Goal: Task Accomplishment & Management: Use online tool/utility

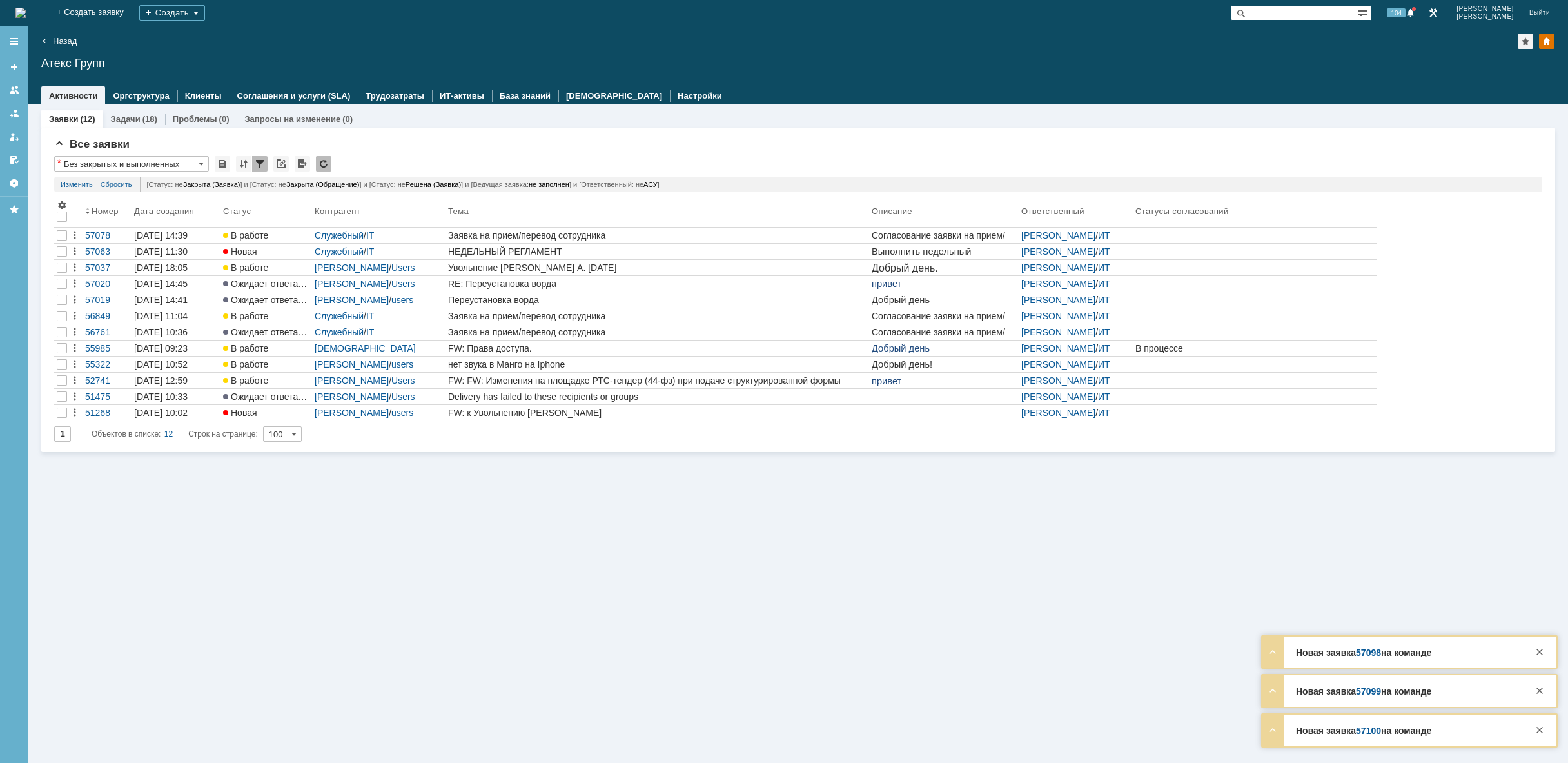
click at [26, 10] on img at bounding box center [20, 12] width 10 height 10
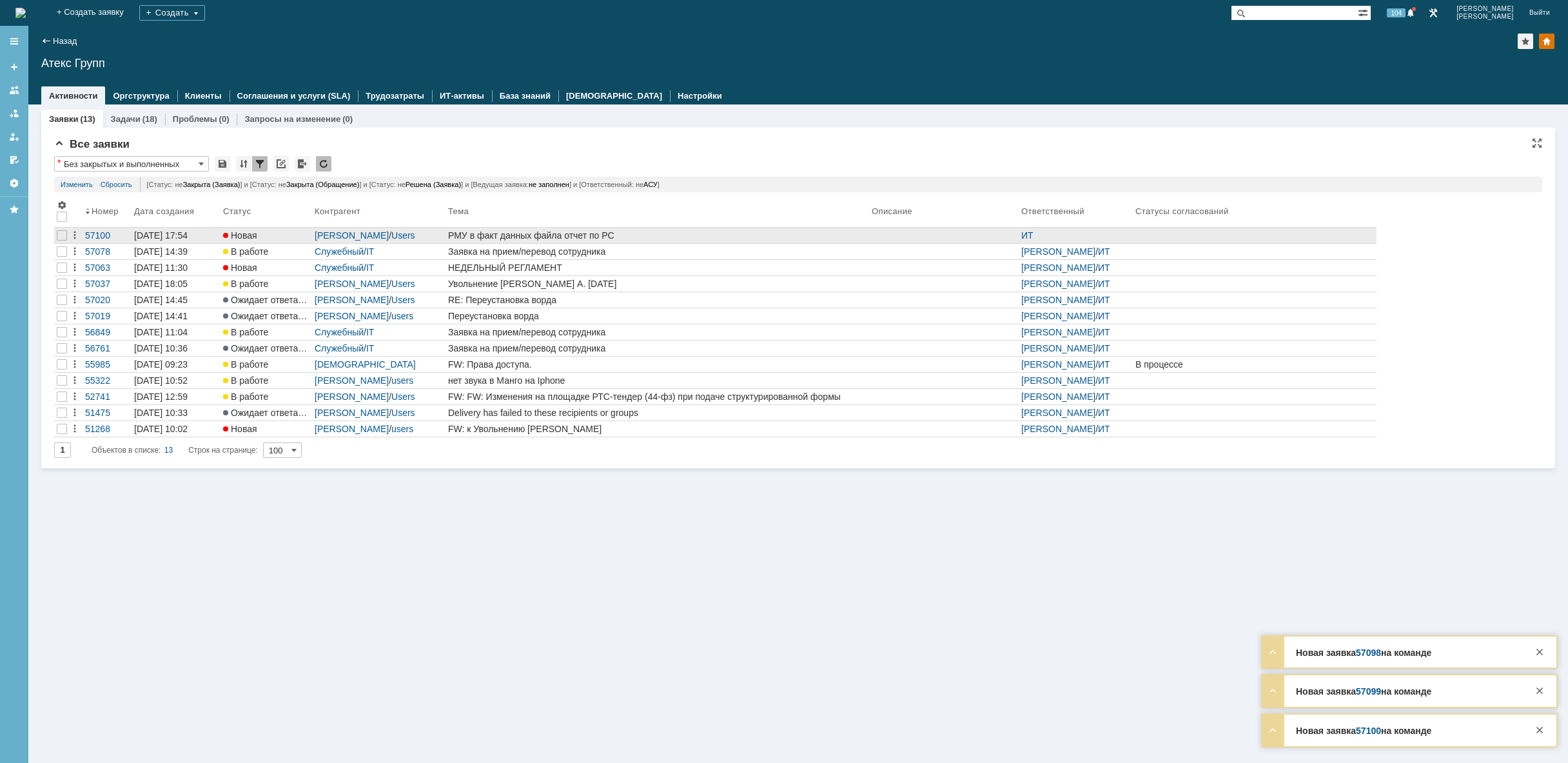
click at [574, 230] on link "РМУ в факт данных файла отчет по РС" at bounding box center [657, 235] width 424 height 16
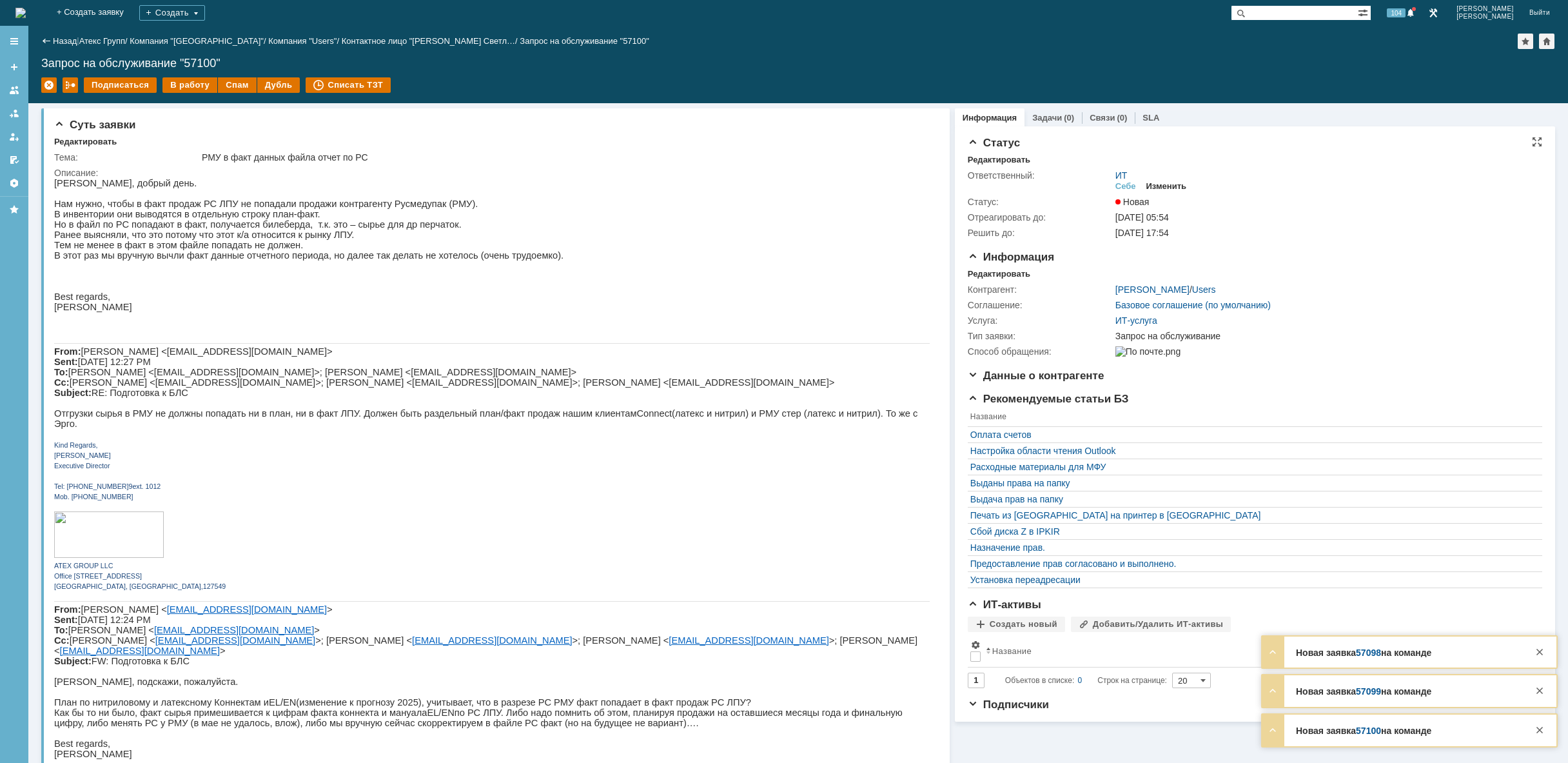
click at [1178, 186] on div "Изменить" at bounding box center [1167, 186] width 41 height 10
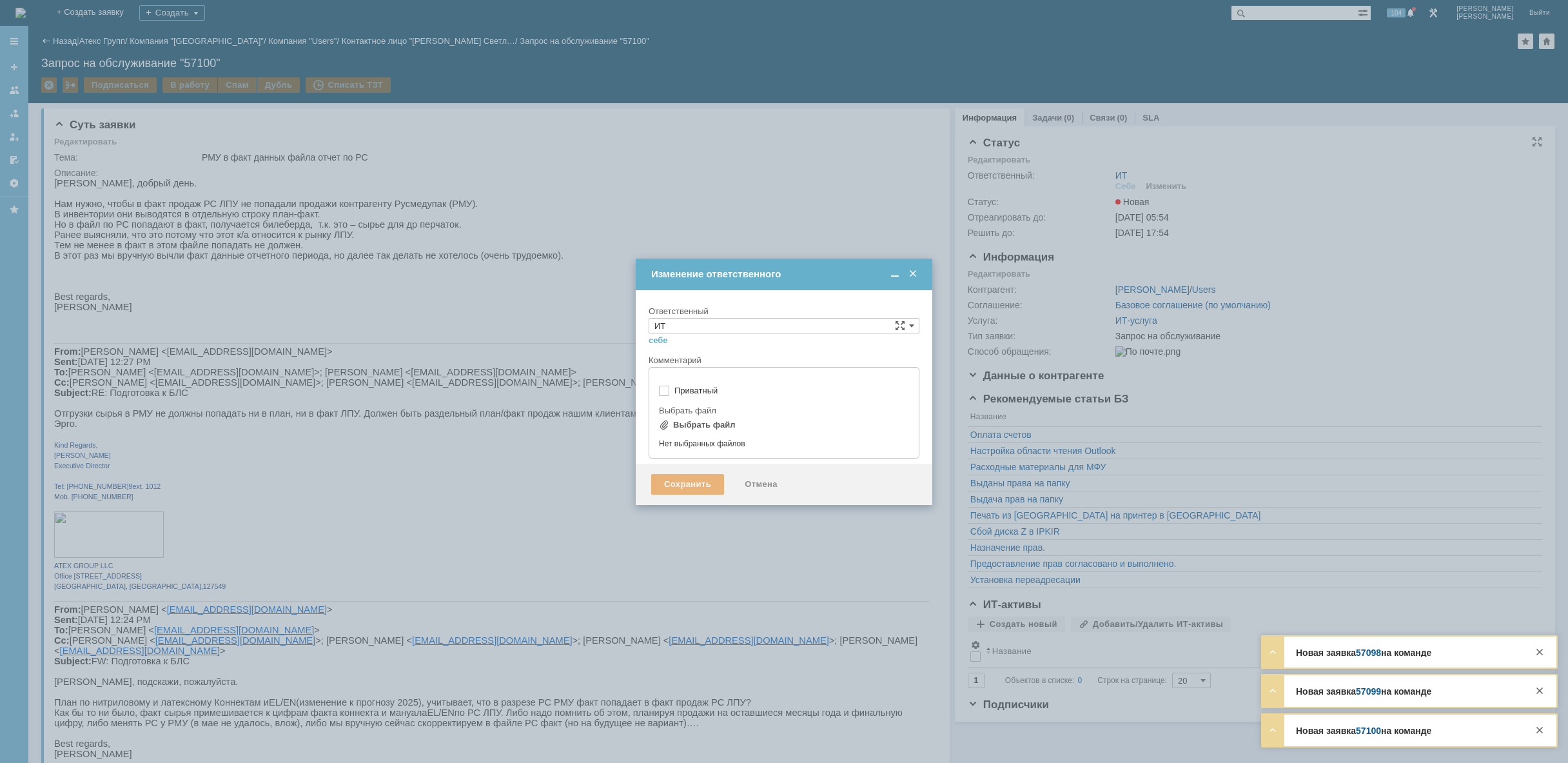
type input "[не указано]"
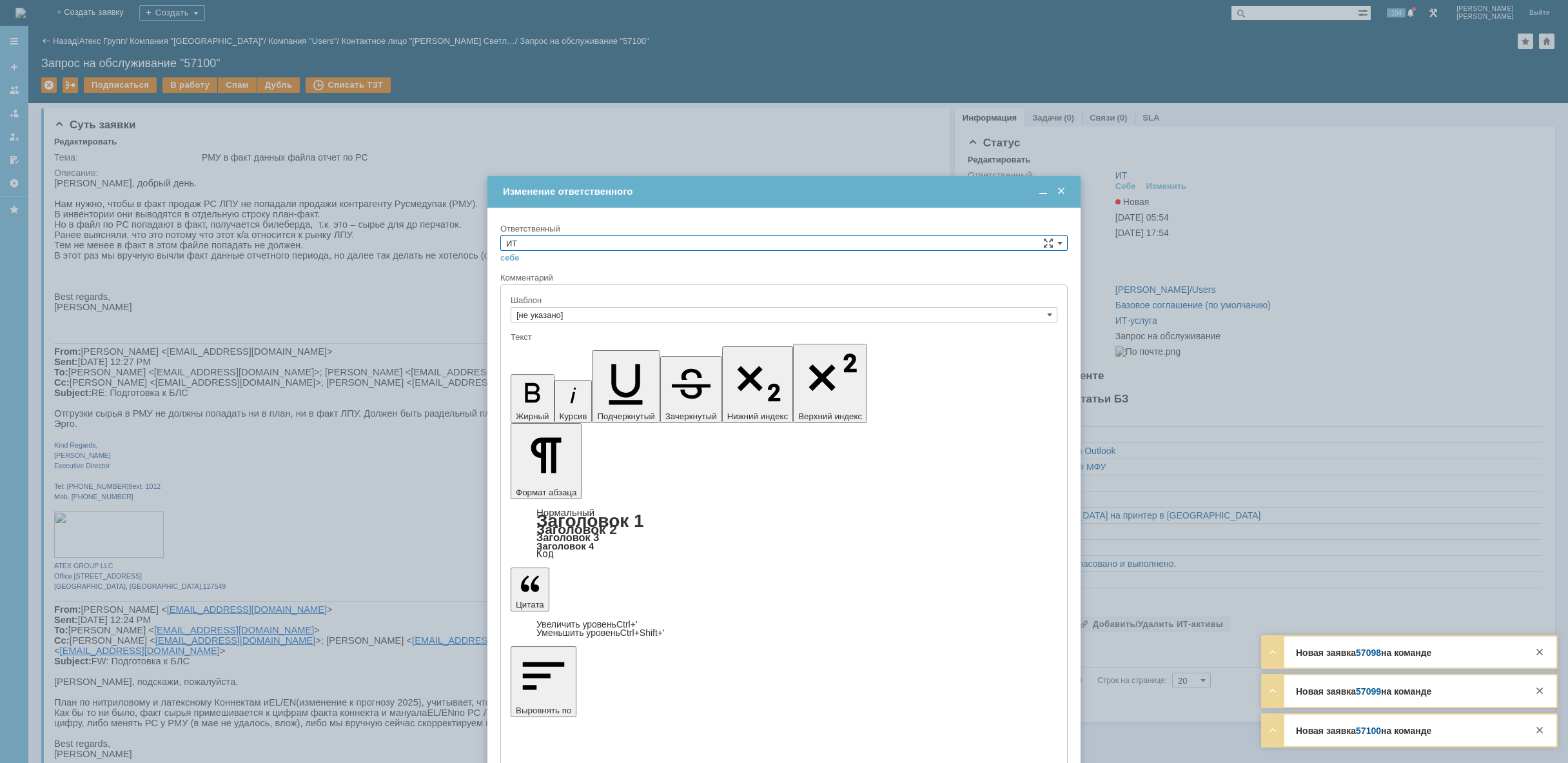
click at [768, 240] on input "ИТ" at bounding box center [784, 243] width 567 height 16
click at [704, 357] on div "АСУ" at bounding box center [784, 349] width 566 height 14
type input "АСУ"
